Goal: Entertainment & Leisure: Consume media (video, audio)

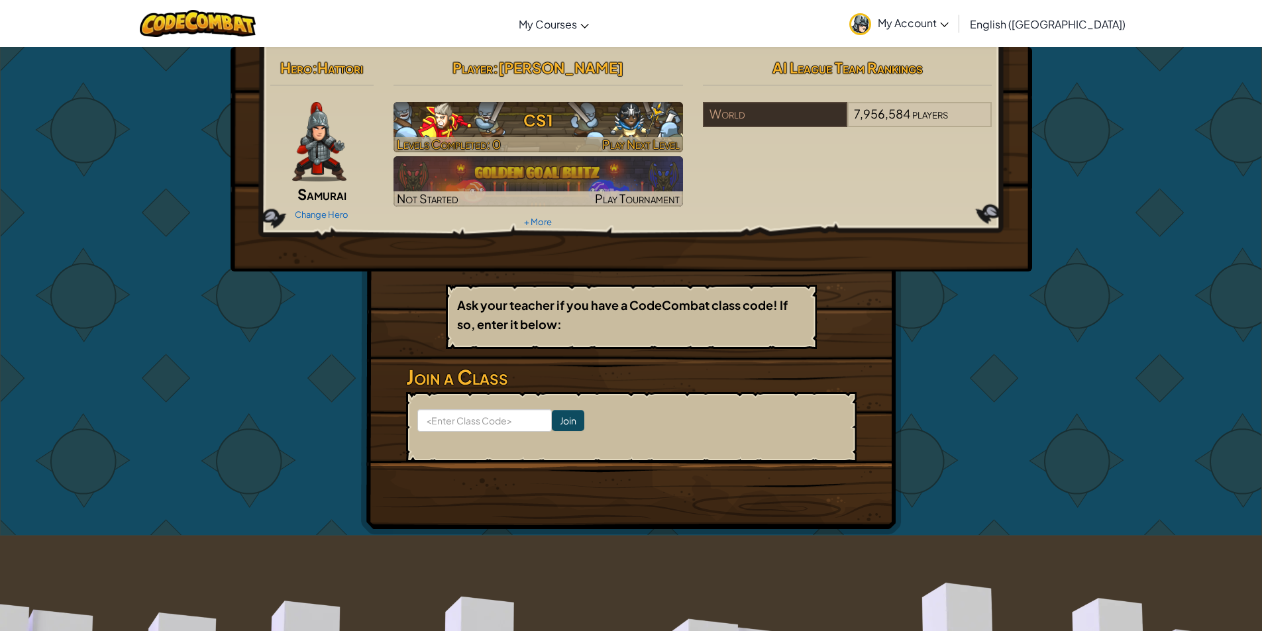
click at [534, 135] on h3 "CS1" at bounding box center [539, 120] width 290 height 30
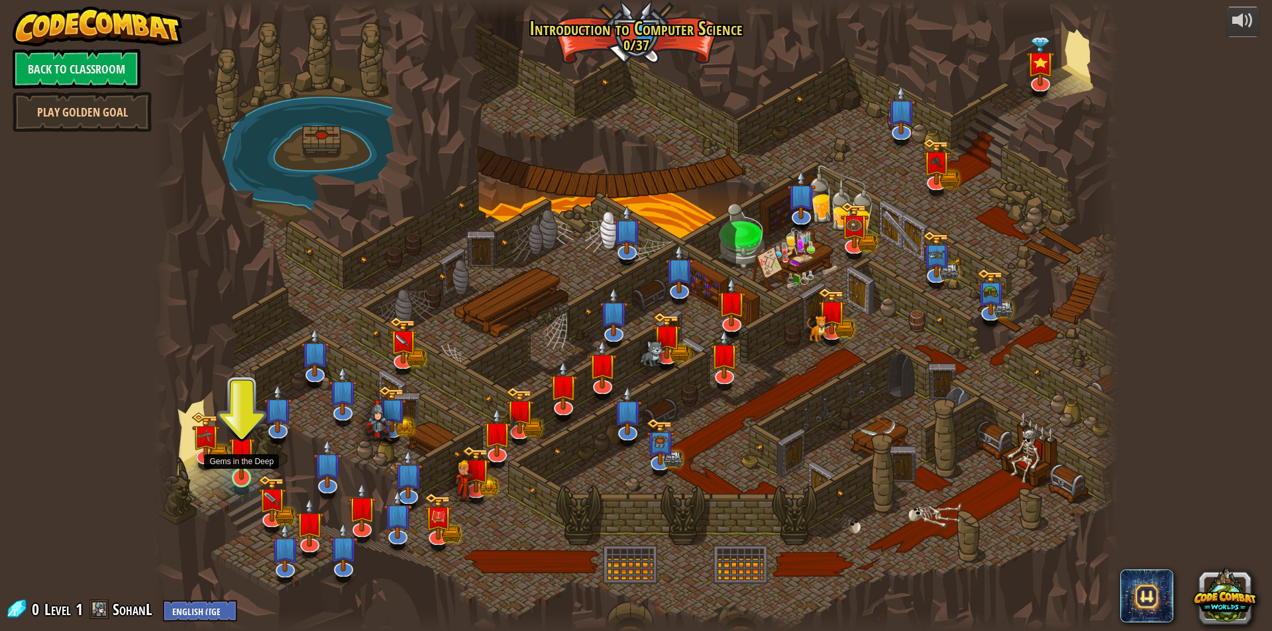
click at [244, 480] on img at bounding box center [242, 450] width 26 height 60
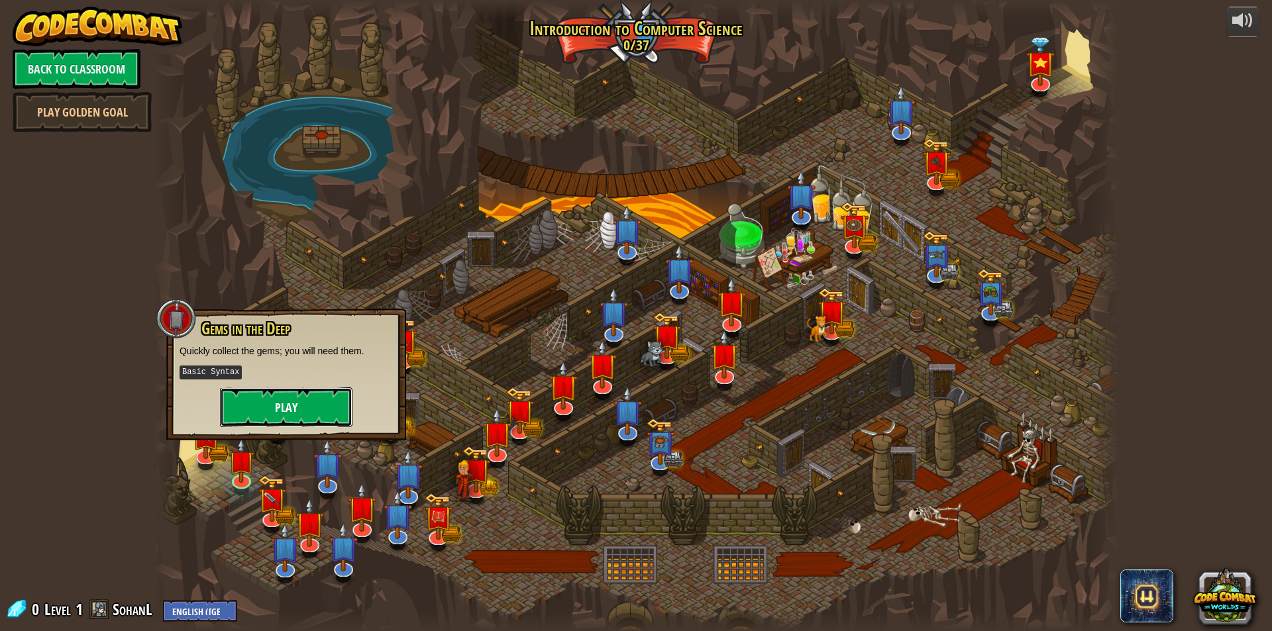
click at [276, 400] on button "Play" at bounding box center [286, 408] width 133 height 40
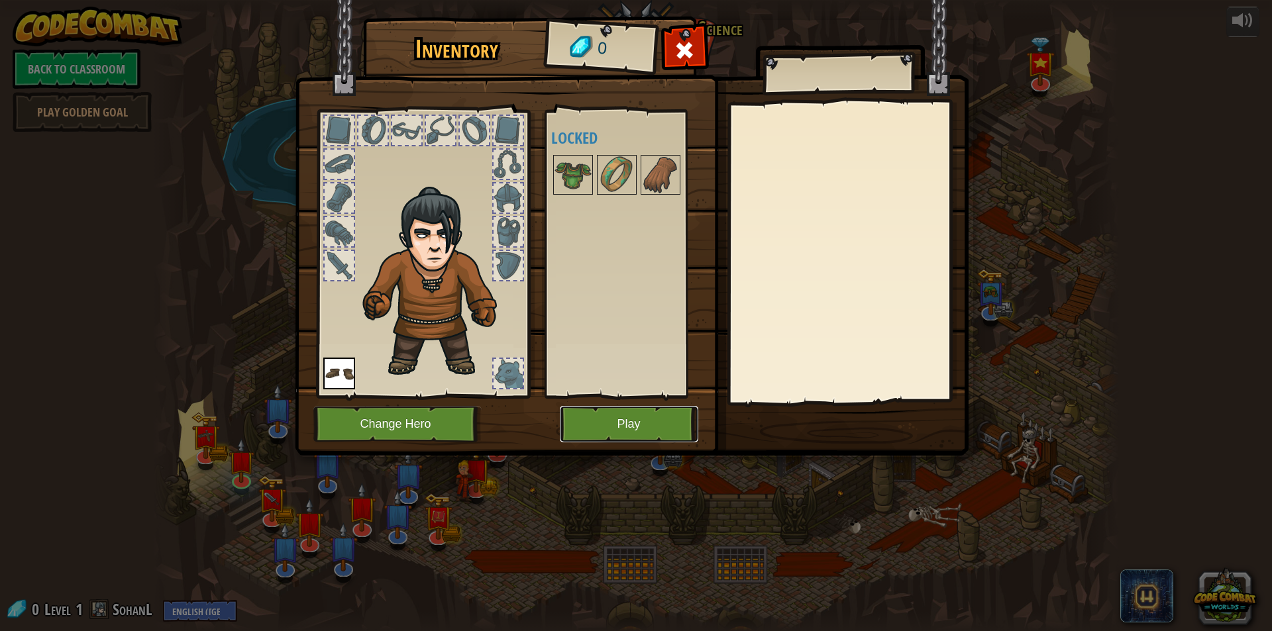
click at [630, 432] on button "Play" at bounding box center [629, 424] width 138 height 36
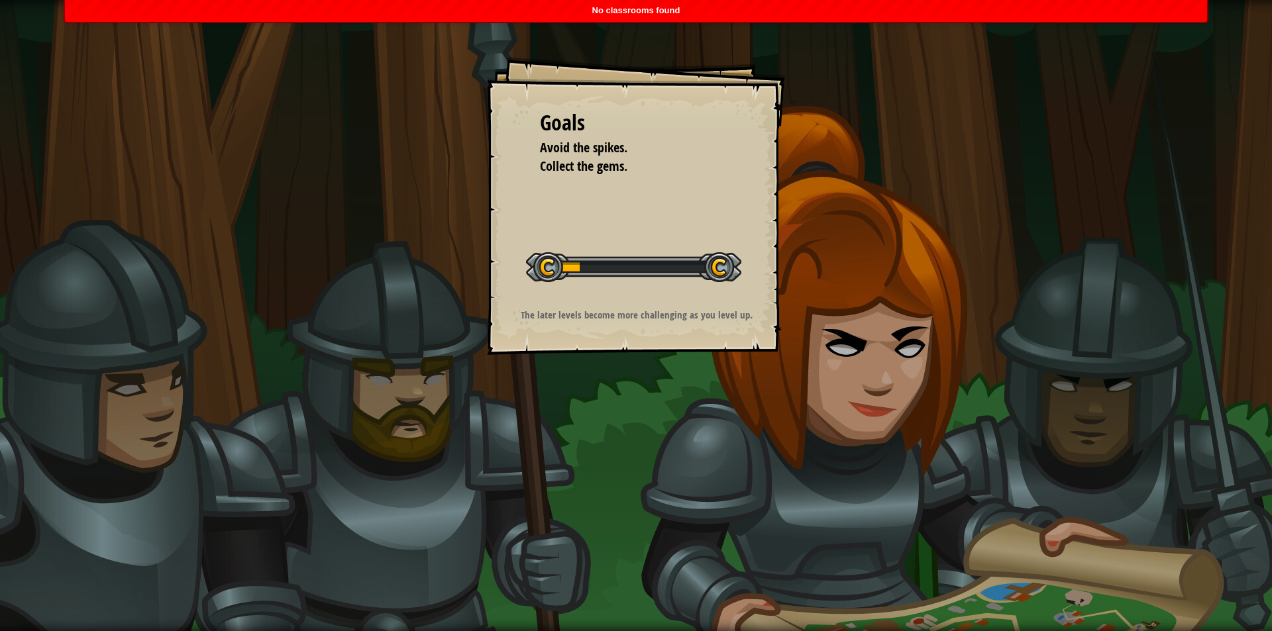
click at [583, 292] on div "Goals Avoid the spikes. Collect the gems. Start Level Error loading from server…" at bounding box center [636, 206] width 298 height 298
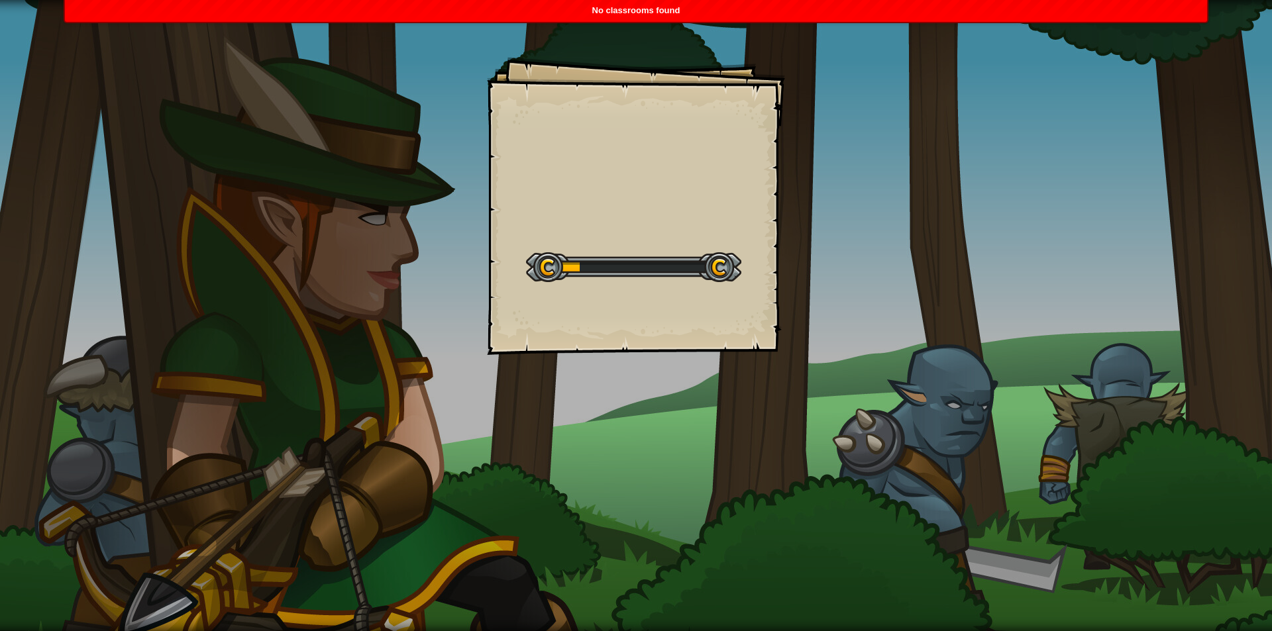
click at [536, 270] on div at bounding box center [633, 267] width 215 height 30
